Goal: Obtain resource: Download file/media

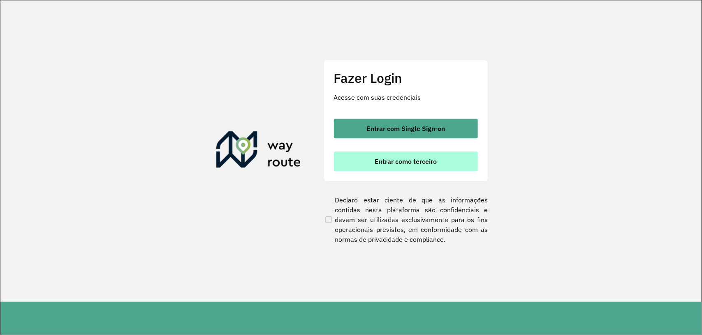
click at [408, 159] on span "Entrar como terceiro" at bounding box center [405, 161] width 62 height 7
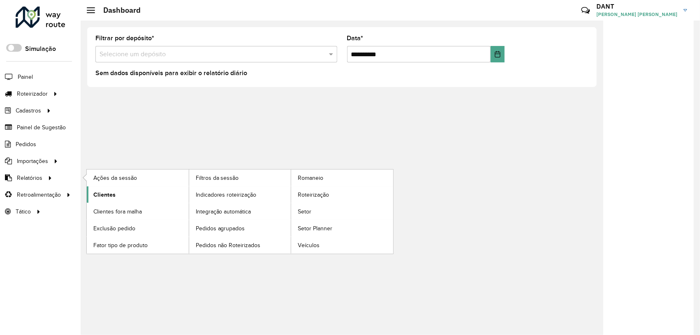
click at [107, 195] on span "Clientes" at bounding box center [104, 195] width 22 height 9
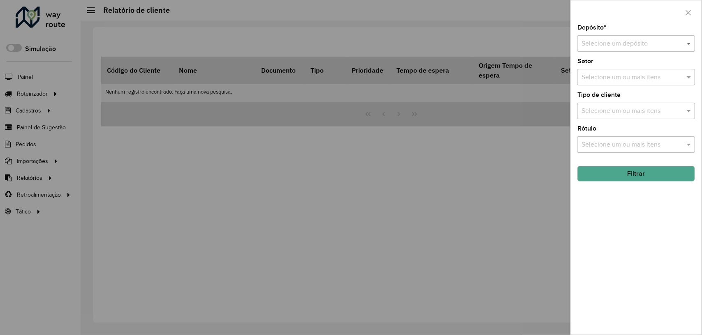
click at [689, 44] on span at bounding box center [689, 44] width 10 height 10
click at [624, 68] on div "Diskol Irece" at bounding box center [636, 68] width 117 height 14
click at [660, 173] on button "Filtrar" at bounding box center [636, 174] width 118 height 16
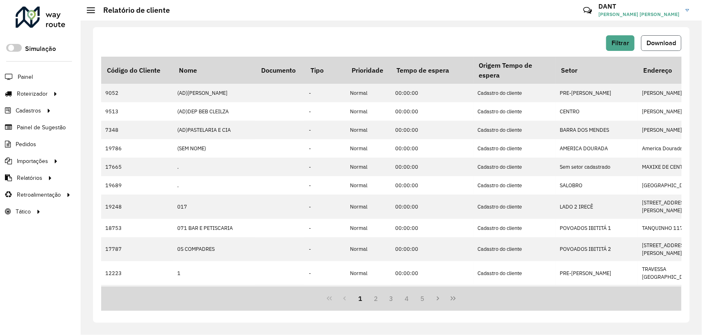
click at [660, 39] on span "Download" at bounding box center [661, 42] width 30 height 7
click at [386, 37] on div "Filtrar Download" at bounding box center [391, 43] width 580 height 16
click at [658, 42] on span "Download" at bounding box center [661, 42] width 30 height 7
click at [627, 44] on span "Filtrar" at bounding box center [620, 42] width 18 height 7
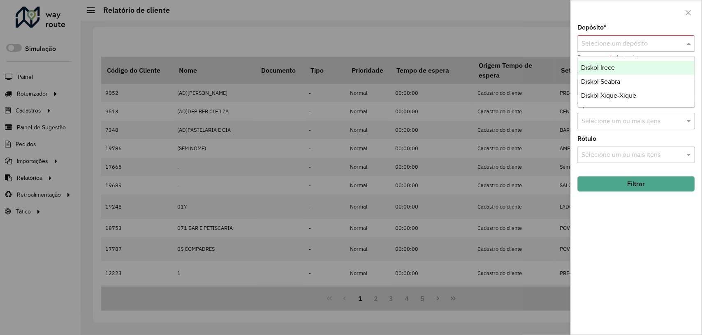
click at [689, 43] on span at bounding box center [689, 44] width 10 height 10
click at [632, 81] on div "Diskol Seabra" at bounding box center [636, 82] width 117 height 14
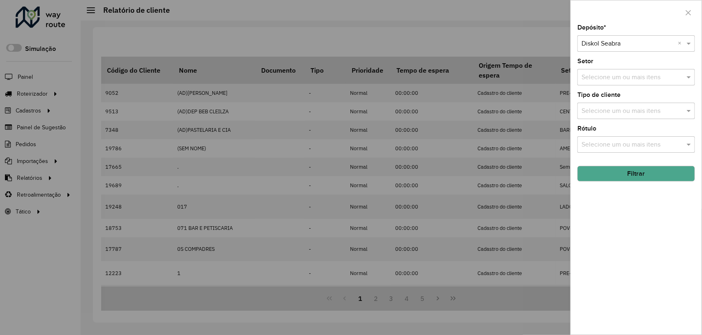
click at [654, 173] on button "Filtrar" at bounding box center [636, 174] width 118 height 16
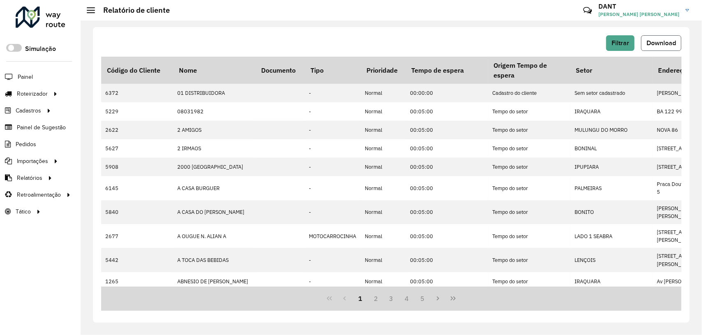
click at [665, 42] on span "Download" at bounding box center [661, 42] width 30 height 7
click at [627, 43] on span "Filtrar" at bounding box center [620, 42] width 18 height 7
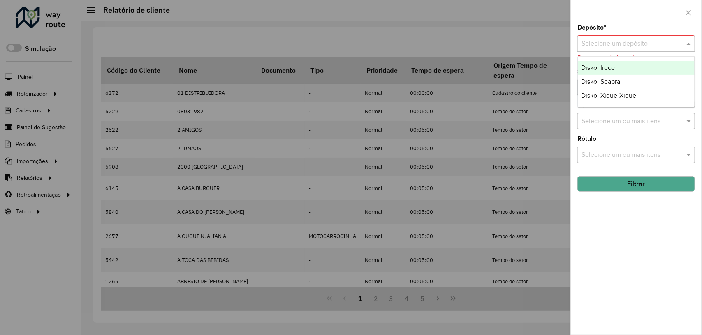
click at [691, 45] on span at bounding box center [689, 44] width 10 height 10
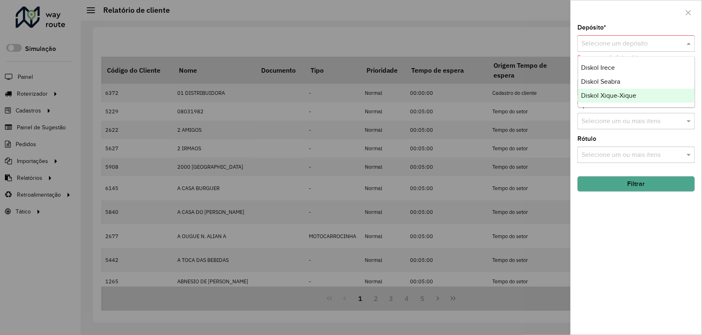
click at [662, 95] on div "Diskol Xique-Xique" at bounding box center [636, 96] width 117 height 14
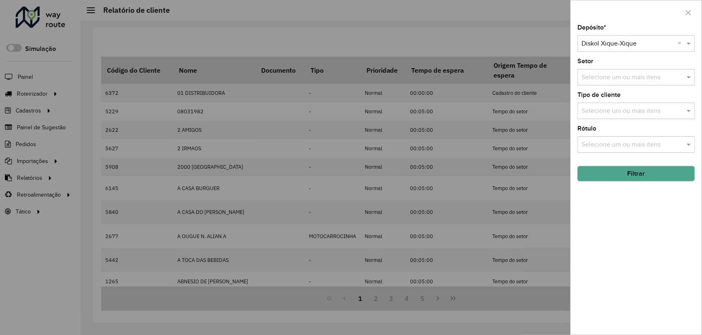
click at [638, 176] on button "Filtrar" at bounding box center [636, 174] width 118 height 16
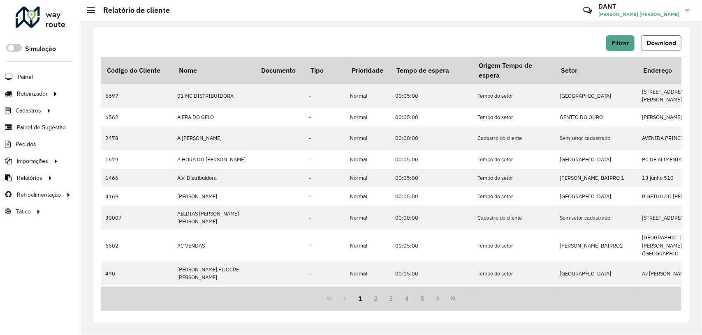
click at [674, 44] on span "Download" at bounding box center [661, 42] width 30 height 7
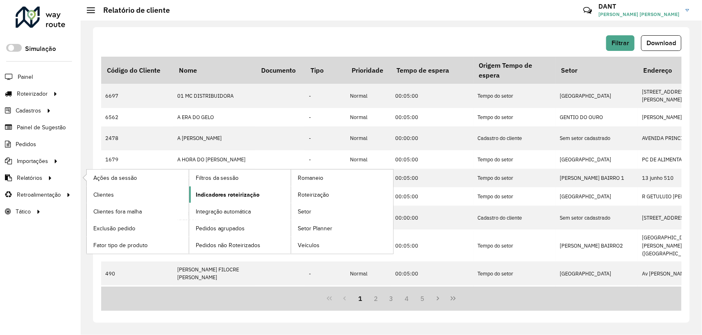
click at [208, 196] on span "Indicadores roteirização" at bounding box center [228, 195] width 64 height 9
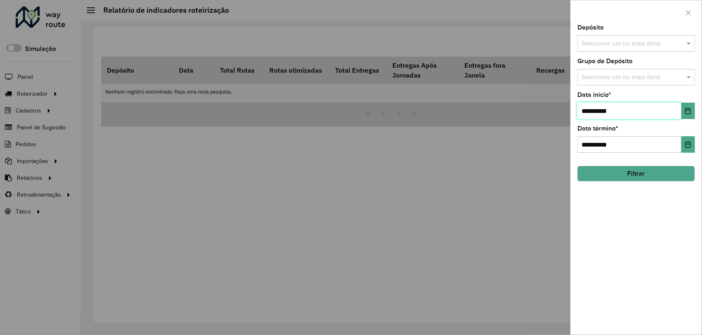
click at [588, 113] on input "**********" at bounding box center [629, 111] width 104 height 16
type input "**********"
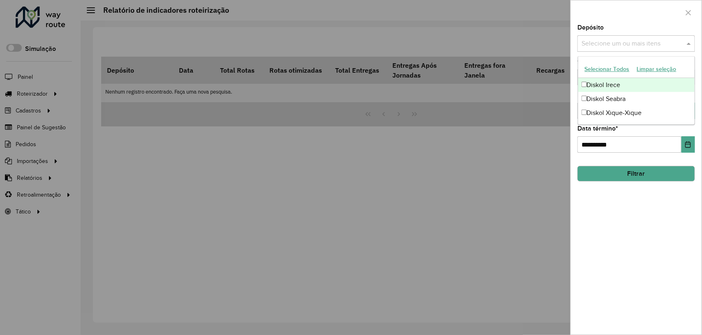
click at [687, 42] on span at bounding box center [689, 44] width 10 height 10
click at [649, 85] on div "Diskol Irece" at bounding box center [636, 85] width 117 height 14
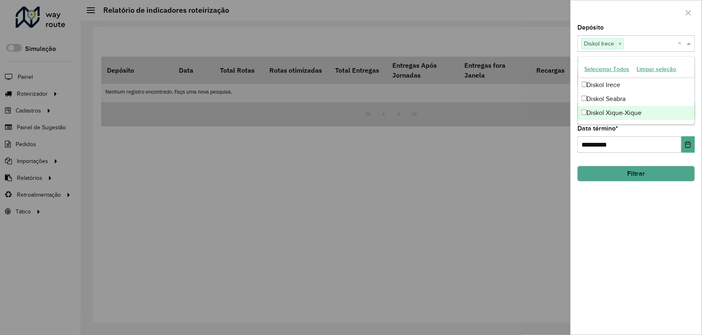
click at [668, 175] on button "Filtrar" at bounding box center [636, 174] width 118 height 16
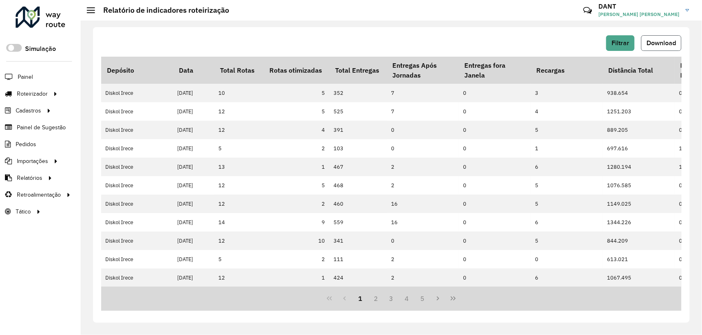
click at [650, 47] on button "Download" at bounding box center [661, 43] width 40 height 16
click at [629, 44] on button "Filtrar" at bounding box center [620, 43] width 28 height 16
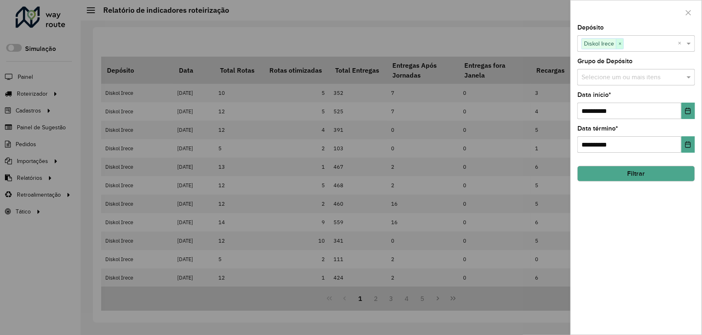
click at [621, 46] on span "×" at bounding box center [619, 44] width 7 height 10
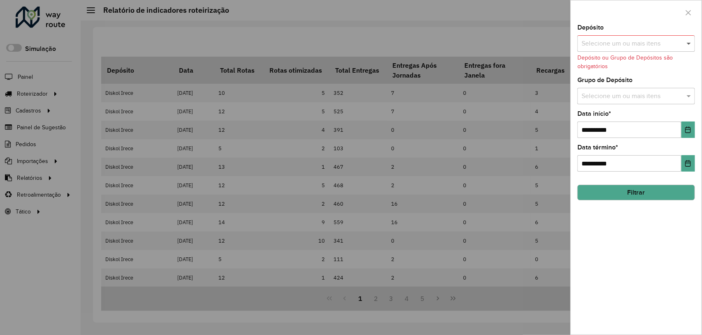
click at [686, 45] on span at bounding box center [689, 44] width 10 height 10
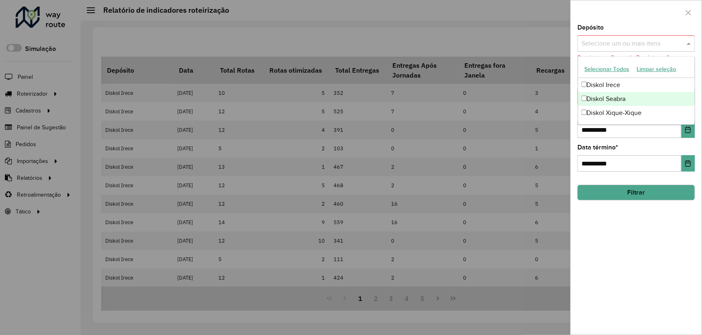
click at [638, 97] on div "Diskol Seabra" at bounding box center [636, 99] width 117 height 14
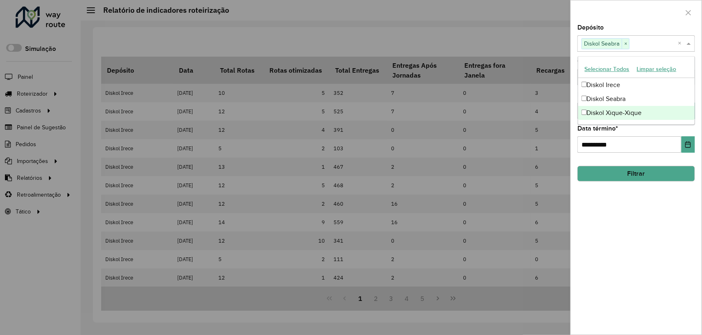
click at [644, 173] on button "Filtrar" at bounding box center [636, 174] width 118 height 16
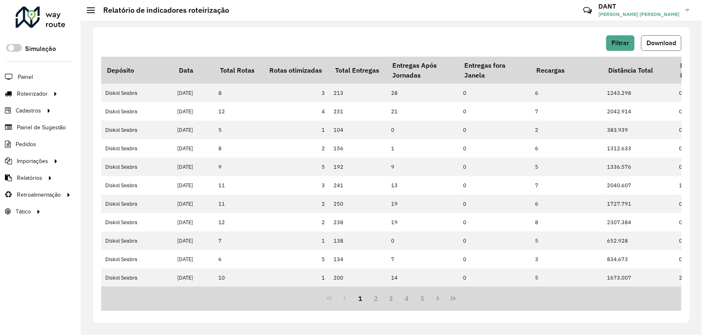
click at [671, 46] on span "Download" at bounding box center [661, 42] width 30 height 7
click at [627, 46] on span "Filtrar" at bounding box center [620, 42] width 18 height 7
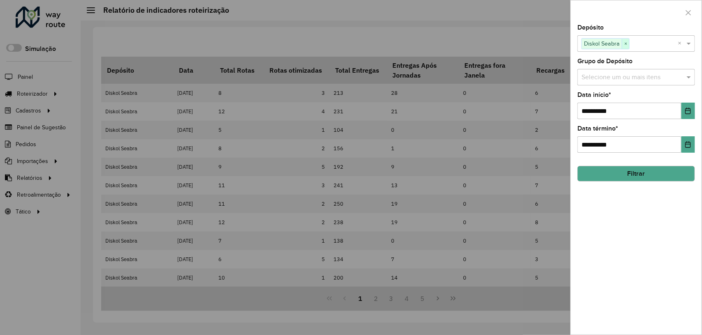
click at [625, 44] on span "×" at bounding box center [625, 44] width 7 height 10
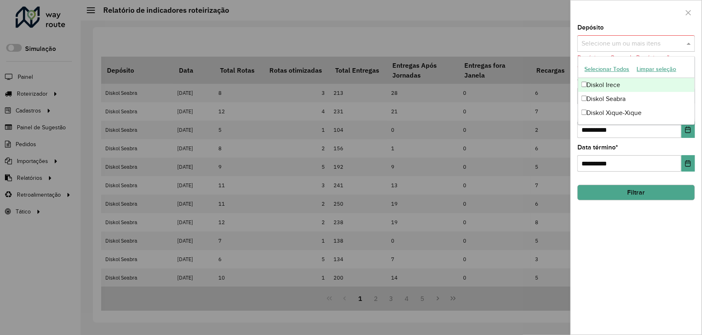
click at [688, 44] on span at bounding box center [689, 44] width 10 height 10
click at [628, 112] on div "Diskol Xique-Xique" at bounding box center [636, 113] width 117 height 14
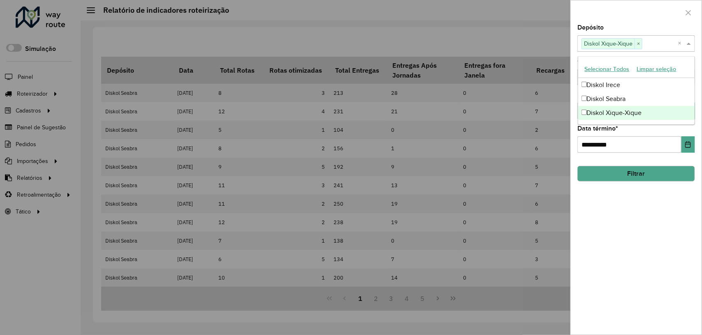
click at [661, 173] on button "Filtrar" at bounding box center [636, 174] width 118 height 16
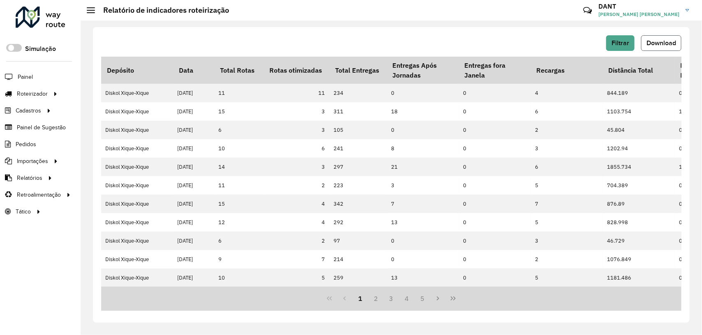
click at [659, 40] on span "Download" at bounding box center [661, 42] width 30 height 7
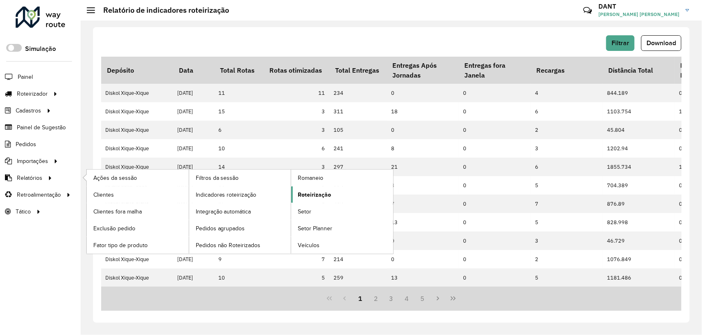
click at [323, 193] on span "Roteirização" at bounding box center [314, 195] width 33 height 9
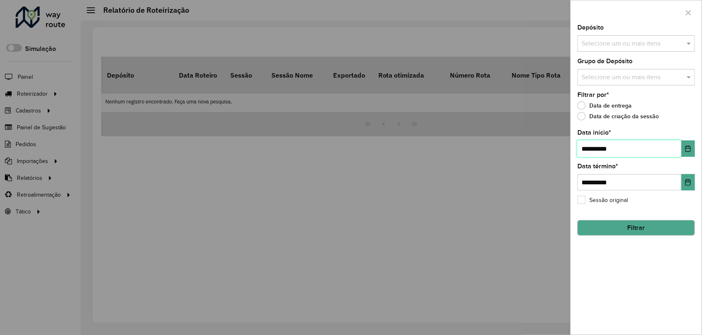
click at [590, 150] on input "**********" at bounding box center [629, 149] width 104 height 16
type input "**********"
click at [686, 40] on span at bounding box center [689, 44] width 10 height 10
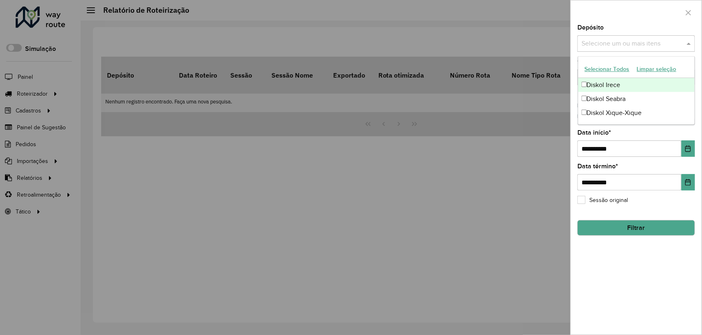
click at [648, 83] on div "Diskol Irece" at bounding box center [636, 85] width 117 height 14
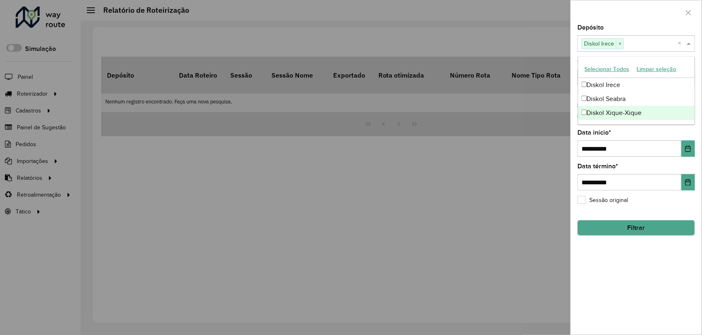
click at [643, 232] on button "Filtrar" at bounding box center [636, 228] width 118 height 16
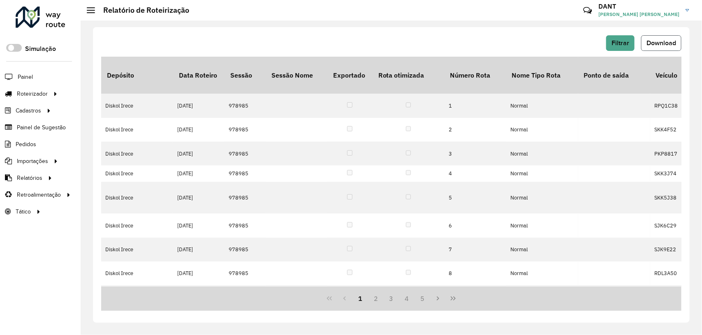
click at [658, 44] on span "Download" at bounding box center [661, 42] width 30 height 7
click at [622, 44] on span "Filtrar" at bounding box center [620, 42] width 18 height 7
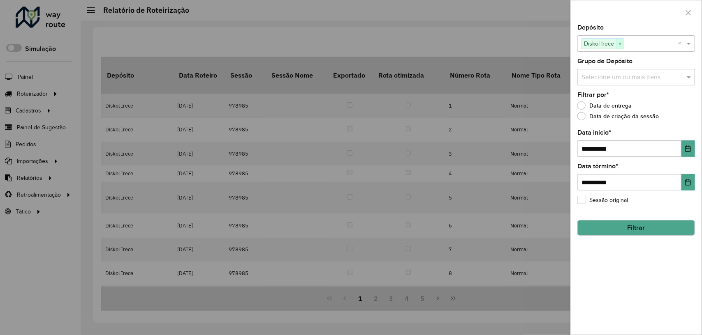
click at [623, 44] on span "×" at bounding box center [619, 44] width 7 height 10
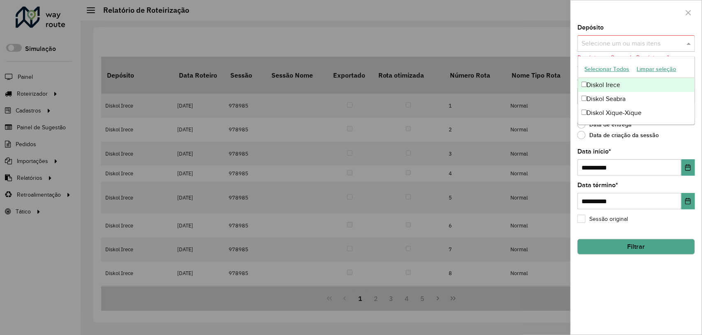
click at [686, 43] on span at bounding box center [689, 44] width 10 height 10
click at [624, 95] on div "Diskol Seabra" at bounding box center [636, 99] width 117 height 14
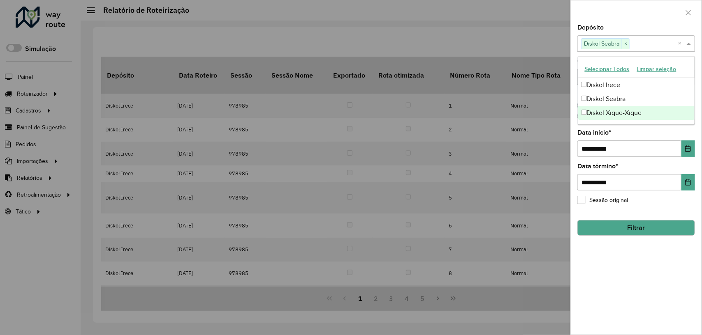
click at [648, 231] on button "Filtrar" at bounding box center [636, 228] width 118 height 16
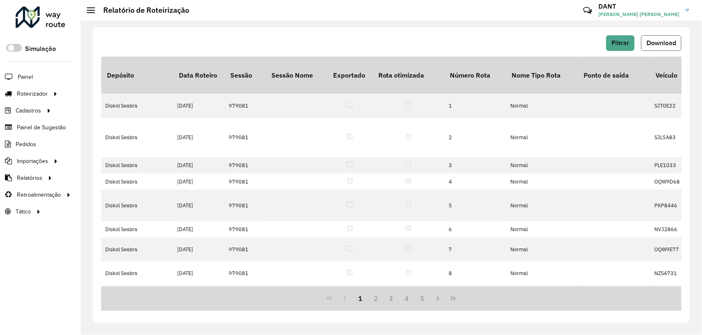
click at [673, 42] on span "Download" at bounding box center [661, 42] width 30 height 7
click at [630, 39] on button "Filtrar" at bounding box center [620, 43] width 28 height 16
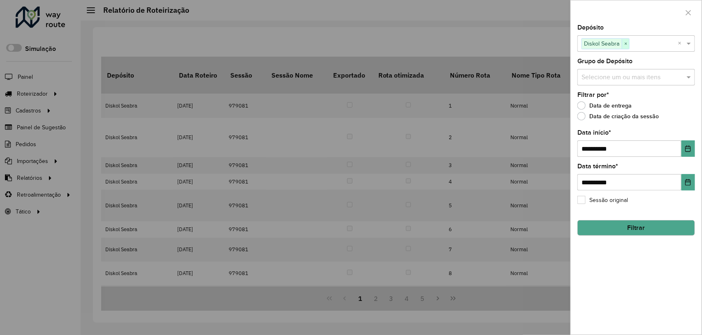
click at [629, 42] on span "×" at bounding box center [625, 44] width 7 height 10
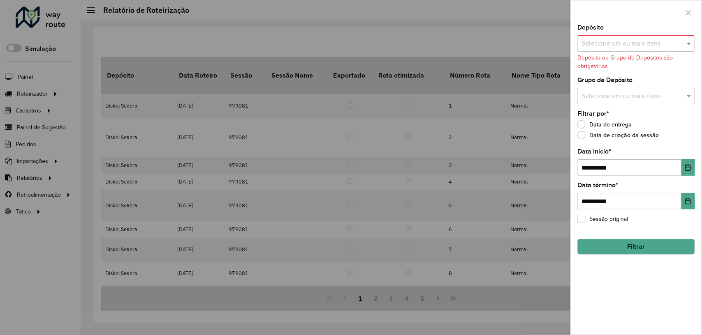
click at [688, 41] on span at bounding box center [689, 44] width 10 height 10
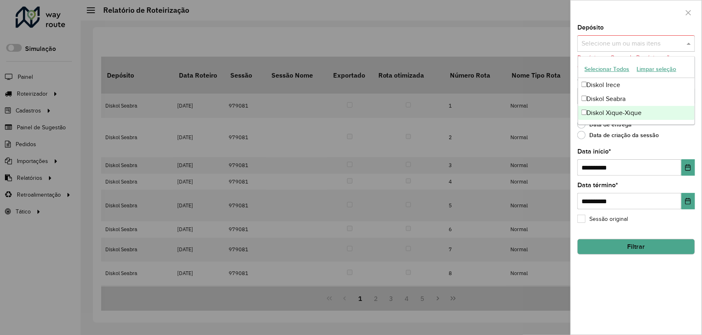
click at [634, 118] on div "Diskol Xique-Xique" at bounding box center [636, 113] width 117 height 14
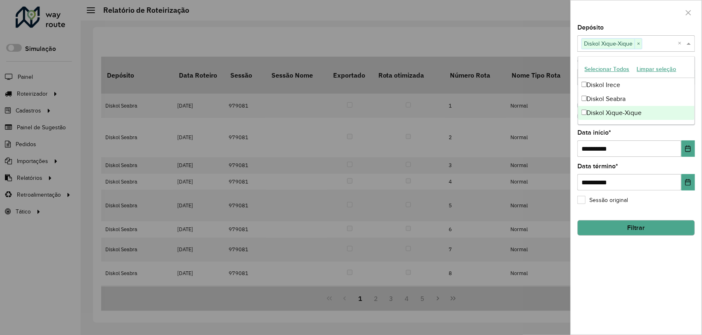
click at [647, 229] on button "Filtrar" at bounding box center [636, 228] width 118 height 16
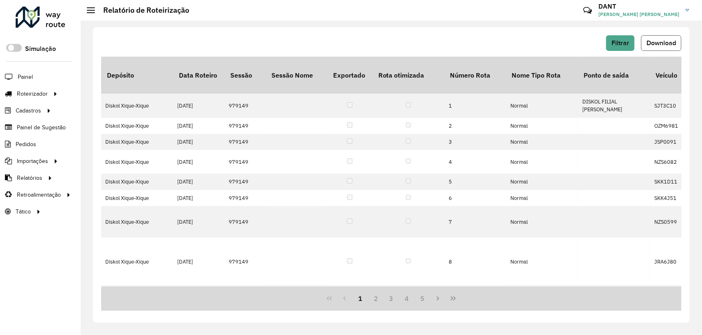
click at [666, 40] on span "Download" at bounding box center [661, 42] width 30 height 7
